Goal: Task Accomplishment & Management: Manage account settings

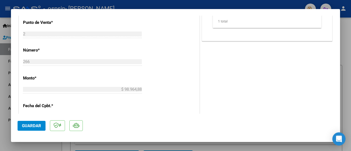
scroll to position [247, 0]
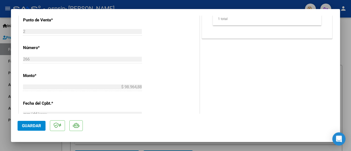
click at [29, 128] on button "Guardar" at bounding box center [32, 126] width 28 height 10
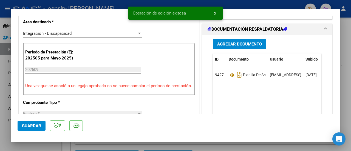
scroll to position [137, 0]
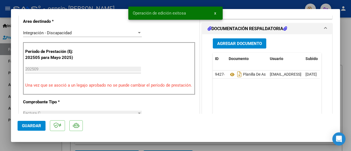
click at [345, 63] on div at bounding box center [175, 75] width 351 height 151
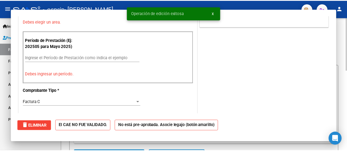
scroll to position [0, 0]
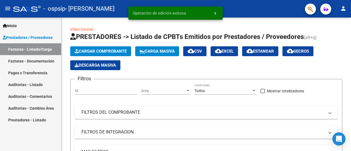
click at [343, 8] on mat-icon "person" at bounding box center [343, 8] width 7 height 7
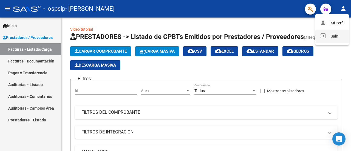
click at [331, 42] on button "exit_to_app Salir" at bounding box center [333, 36] width 34 height 13
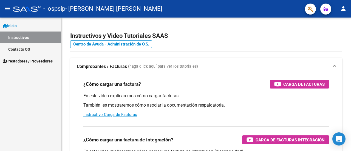
click at [343, 9] on mat-icon "person" at bounding box center [343, 8] width 7 height 7
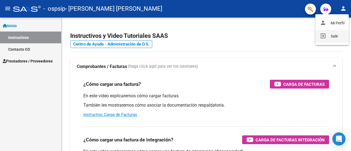
click at [327, 40] on button "exit_to_app Salir" at bounding box center [333, 36] width 34 height 13
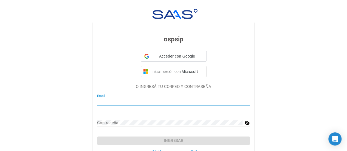
type input "aidapsicomotricidad@gmail.com"
